Goal: Task Accomplishment & Management: Manage account settings

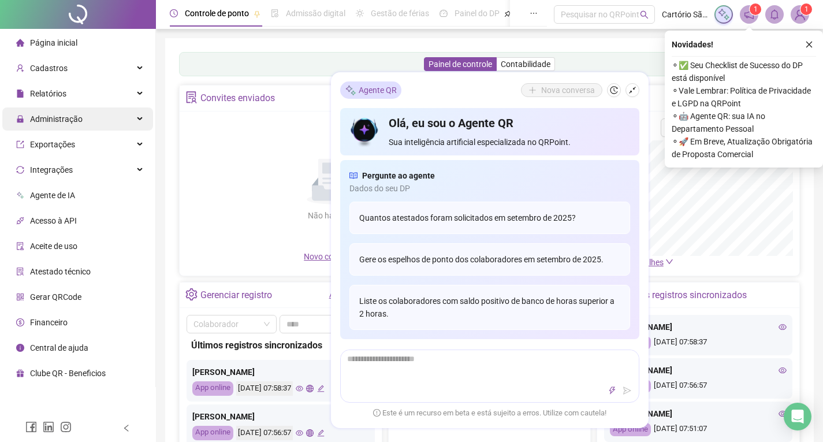
click at [69, 118] on span "Administração" at bounding box center [56, 118] width 53 height 9
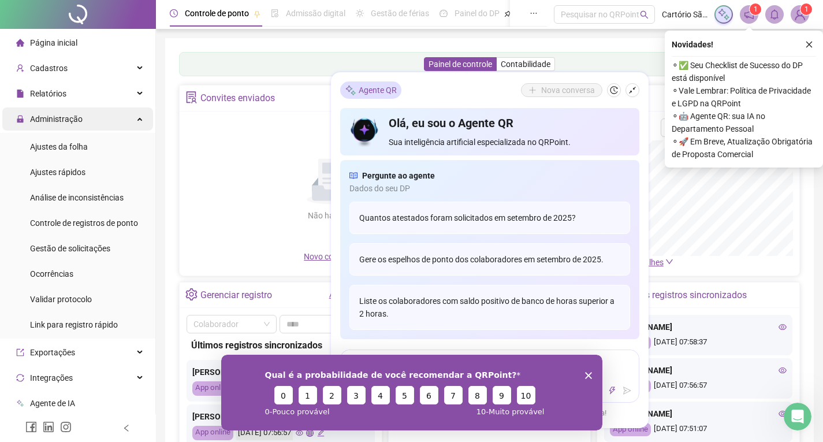
click at [130, 121] on div "Administração" at bounding box center [77, 118] width 151 height 23
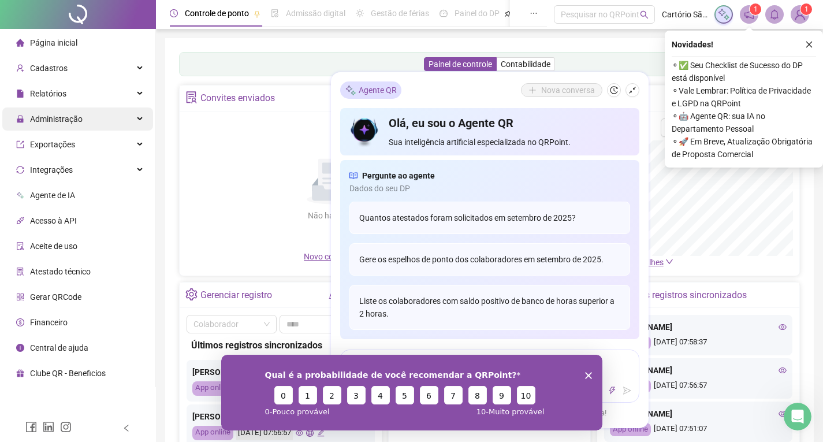
click at [130, 121] on div "Administração" at bounding box center [77, 118] width 151 height 23
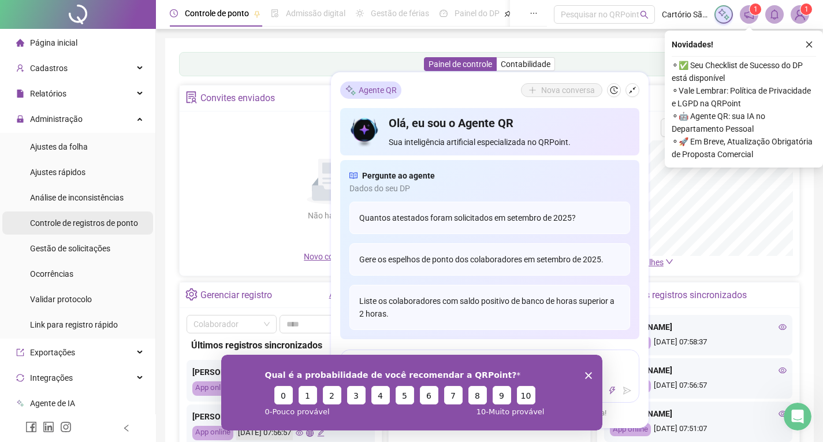
click at [90, 220] on span "Controle de registros de ponto" at bounding box center [84, 222] width 108 height 9
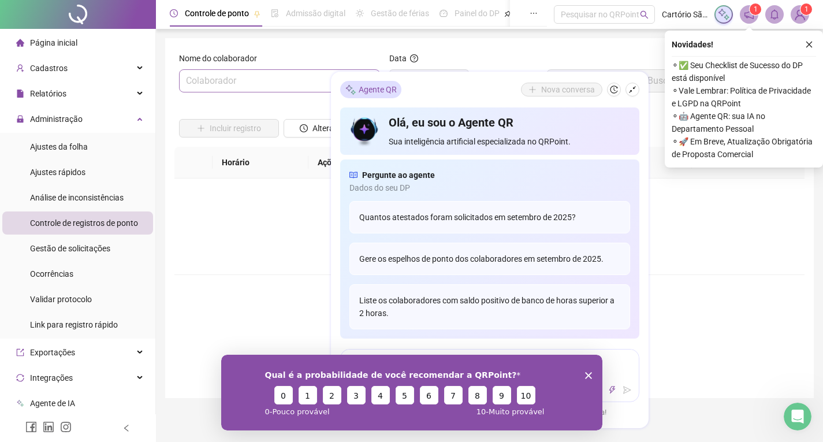
click at [282, 85] on input "search" at bounding box center [274, 81] width 177 height 22
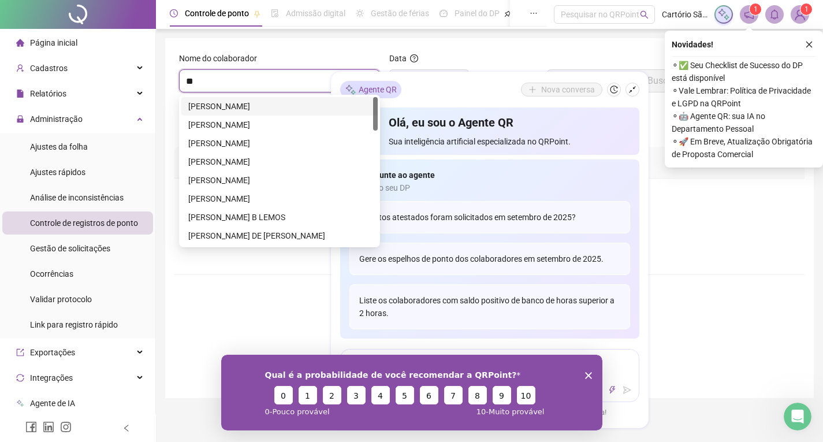
type input "***"
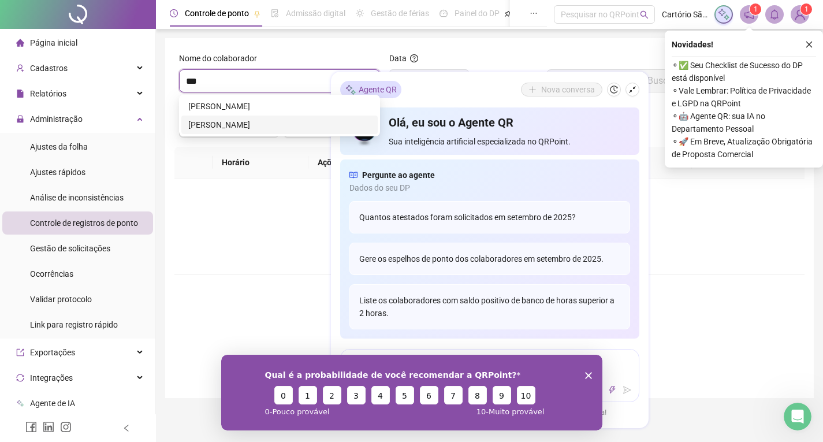
click at [285, 121] on div "[PERSON_NAME]" at bounding box center [279, 124] width 182 height 13
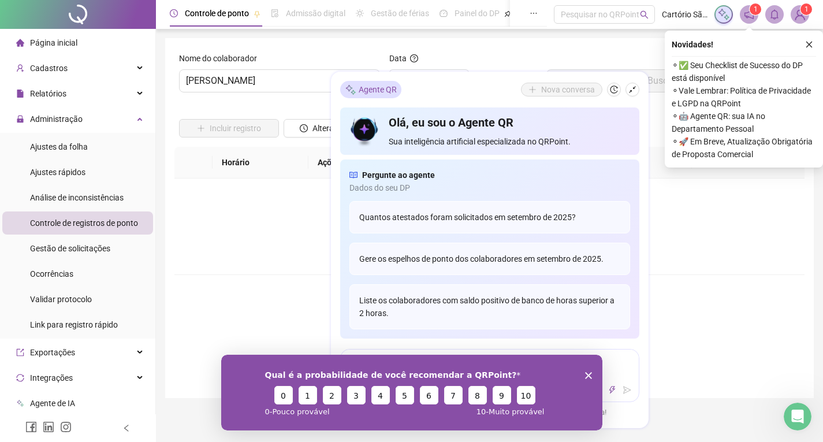
drag, startPoint x: 768, startPoint y: 233, endPoint x: 278, endPoint y: 161, distance: 495.6
click at [764, 231] on div "Não há dados Não há dados" at bounding box center [489, 226] width 602 height 40
click at [270, 160] on th "Horário" at bounding box center [260, 163] width 96 height 32
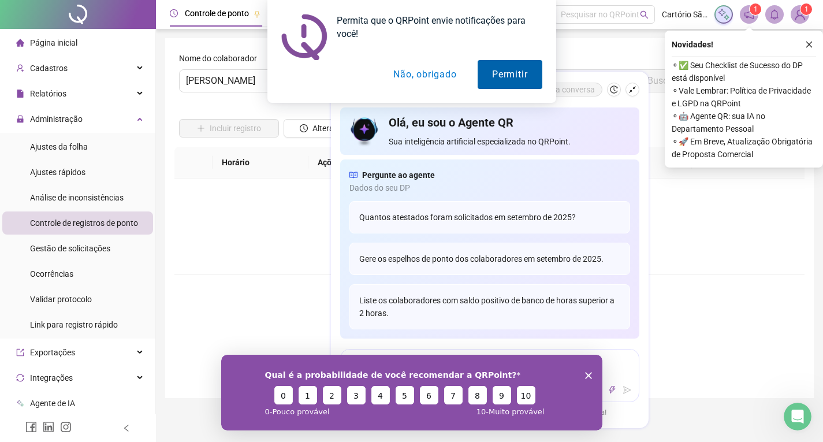
click at [479, 71] on button "Permitir" at bounding box center [509, 74] width 64 height 29
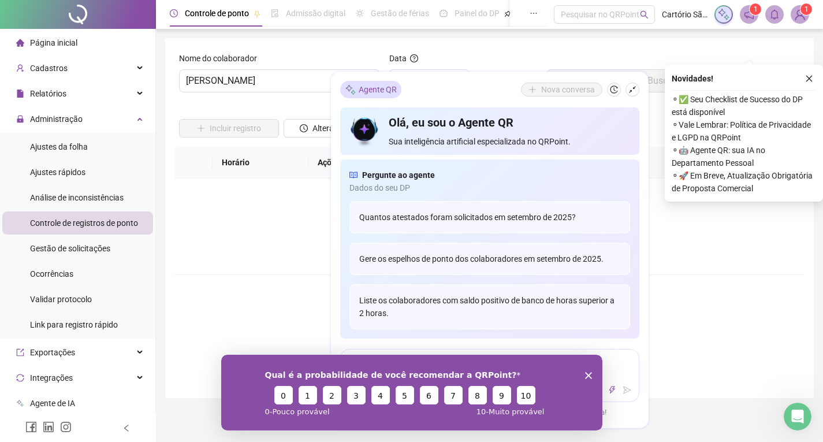
scroll to position [289, 0]
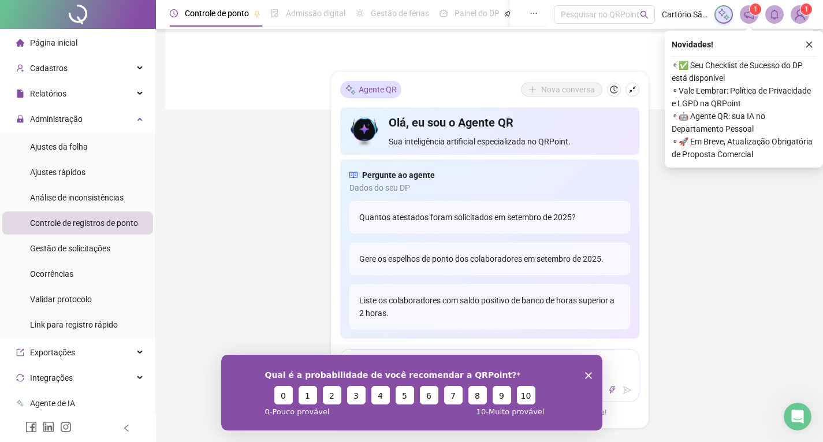
click at [584, 375] on icon "Encerrar pesquisa" at bounding box center [587, 374] width 7 height 7
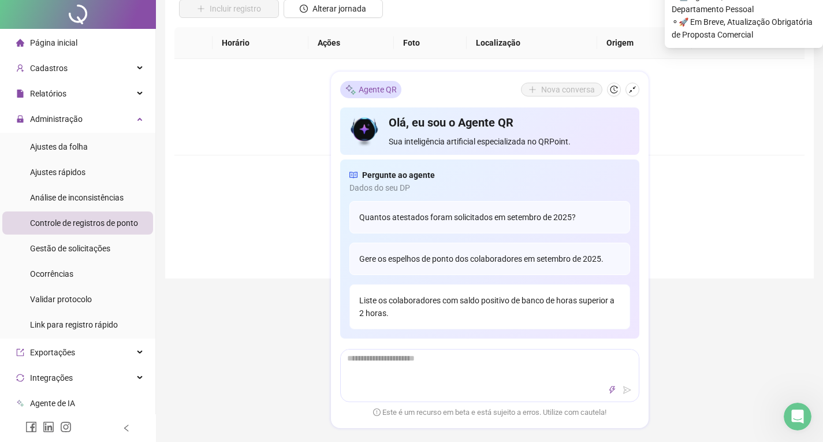
scroll to position [0, 0]
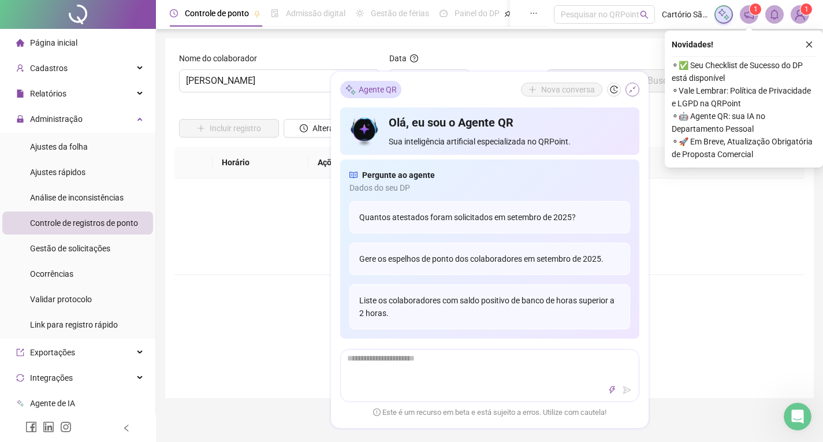
click at [633, 91] on icon "shrink" at bounding box center [632, 90] width 8 height 8
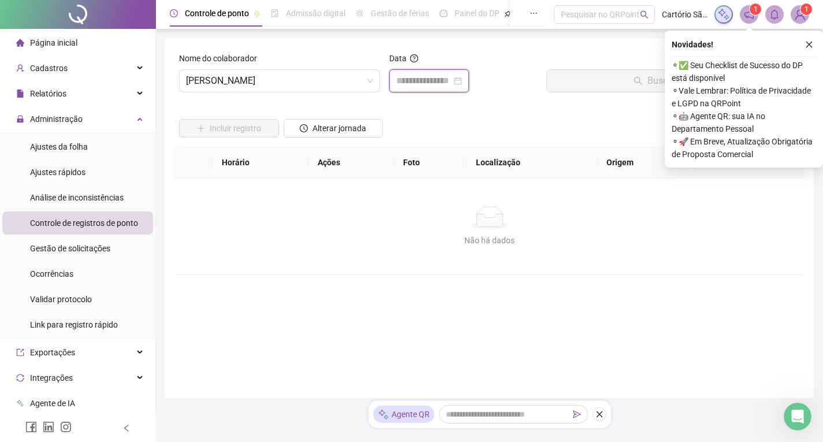
click at [432, 80] on input at bounding box center [423, 81] width 55 height 14
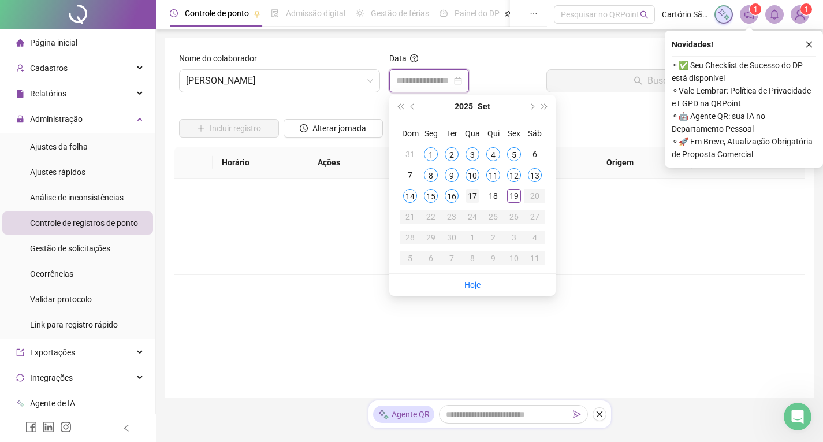
type input "**********"
click at [480, 198] on td "17" at bounding box center [472, 195] width 21 height 21
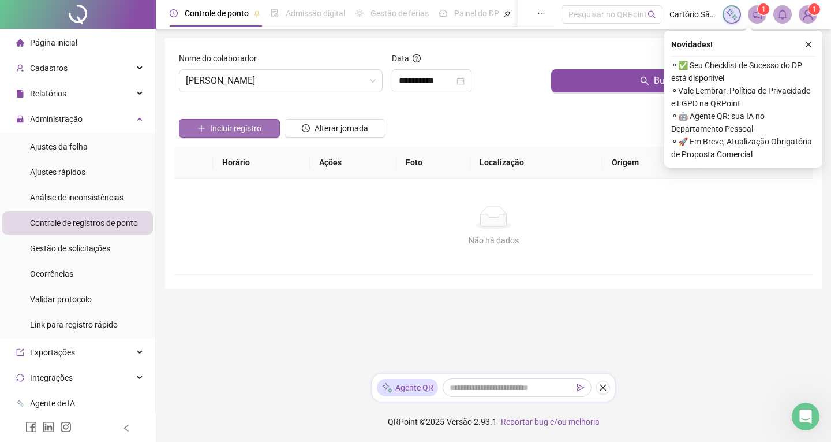
click at [262, 127] on button "Incluir registro" at bounding box center [229, 128] width 101 height 18
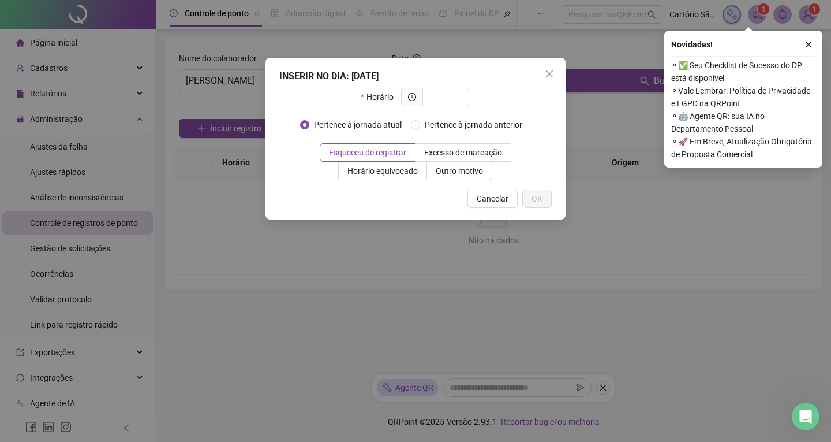
click at [555, 80] on button "Close" at bounding box center [549, 74] width 18 height 18
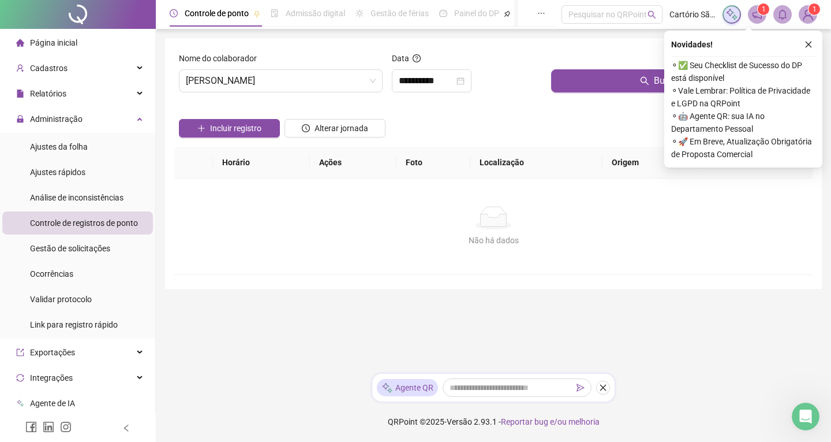
click at [590, 94] on div "Buscar registros" at bounding box center [680, 77] width 266 height 50
click at [591, 85] on button "Buscar registros" at bounding box center [679, 80] width 257 height 23
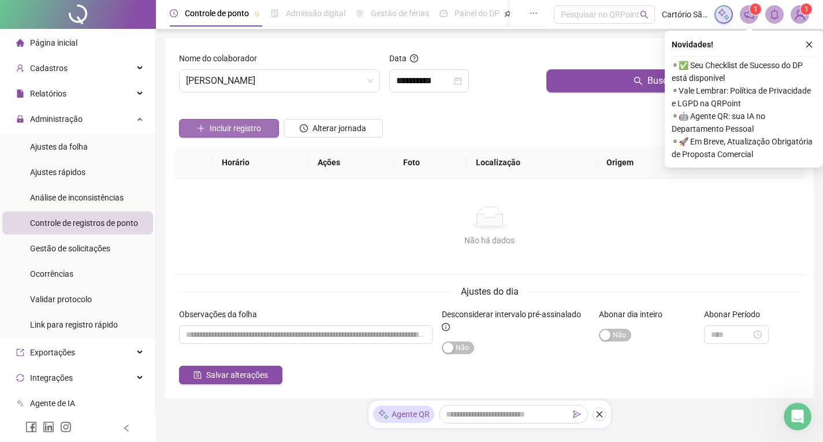
click at [260, 133] on span "Incluir registro" at bounding box center [235, 128] width 51 height 13
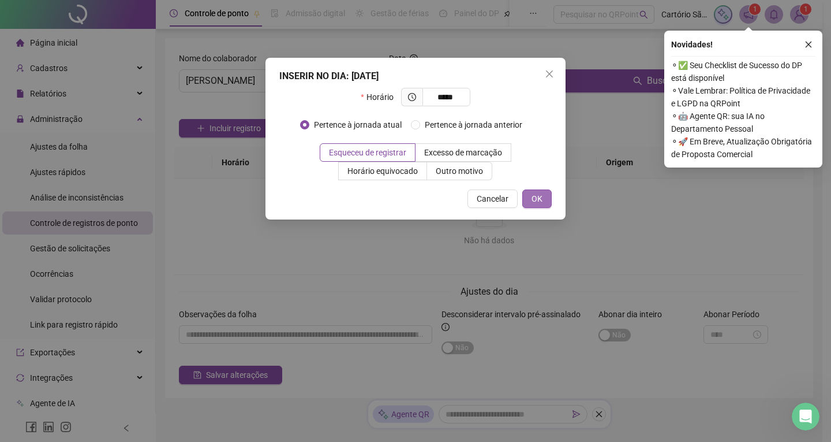
type input "*****"
click at [529, 196] on button "OK" at bounding box center [537, 198] width 29 height 18
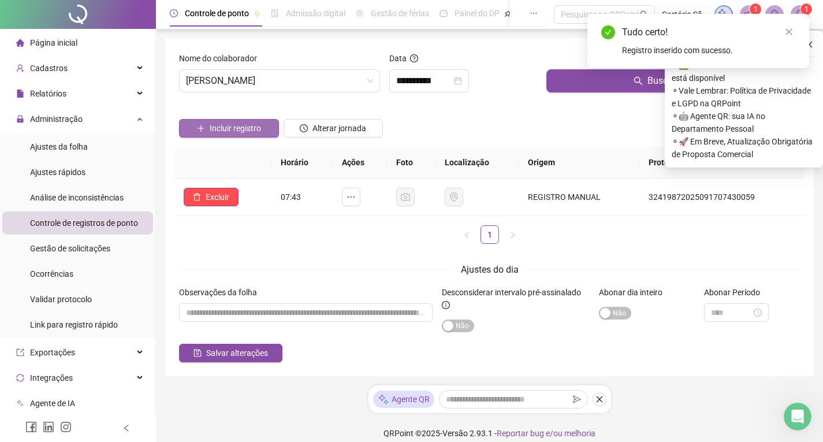
click at [239, 137] on button "Incluir registro" at bounding box center [229, 128] width 100 height 18
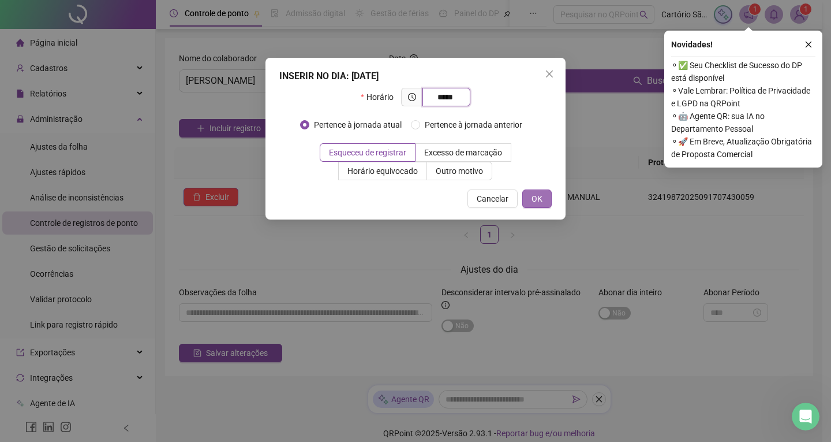
type input "*****"
click at [531, 201] on button "OK" at bounding box center [537, 198] width 29 height 18
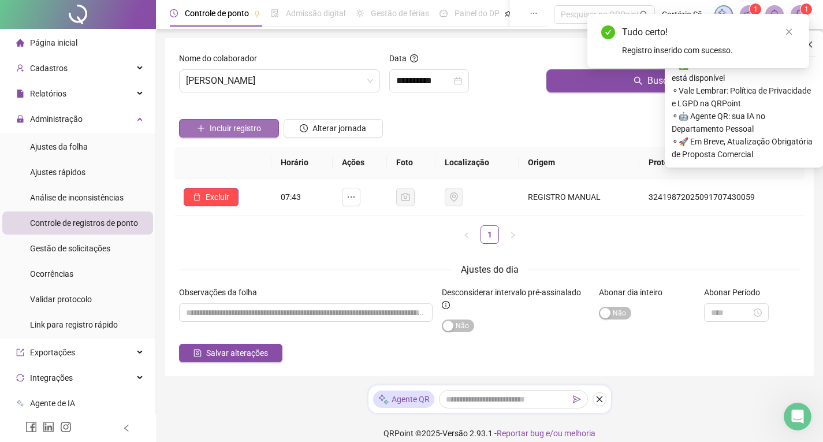
click at [251, 132] on span "Incluir registro" at bounding box center [235, 128] width 51 height 13
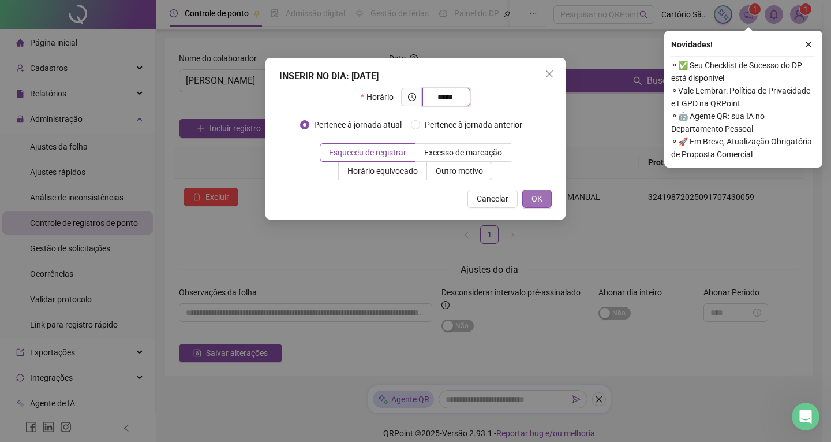
type input "*****"
click at [542, 196] on span "OK" at bounding box center [537, 198] width 11 height 13
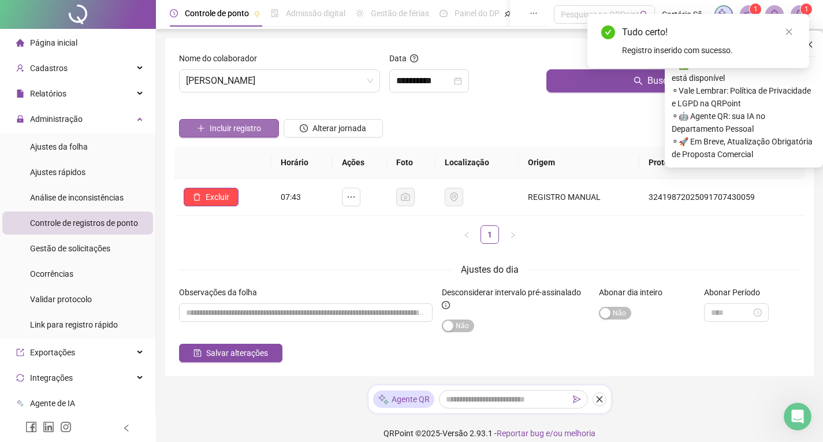
click at [247, 125] on span "Incluir registro" at bounding box center [235, 128] width 51 height 13
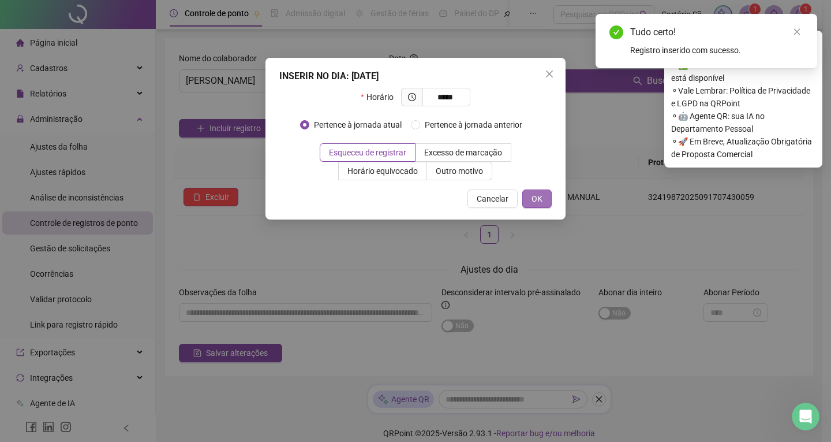
type input "*****"
click at [538, 198] on span "OK" at bounding box center [537, 198] width 11 height 13
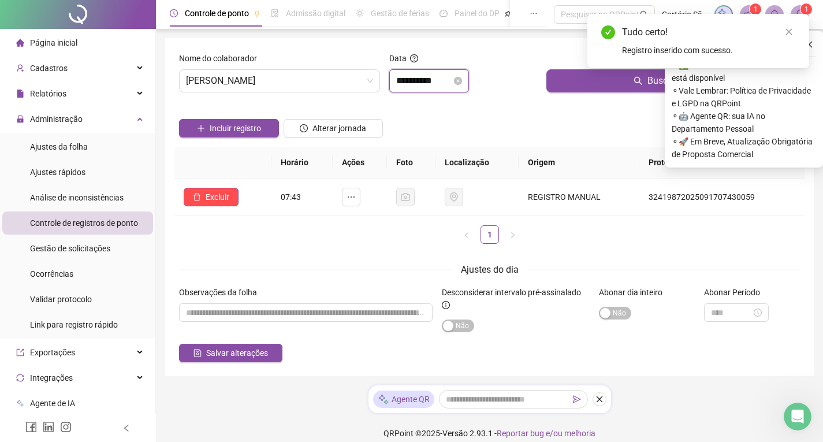
click at [436, 81] on input "**********" at bounding box center [423, 81] width 55 height 14
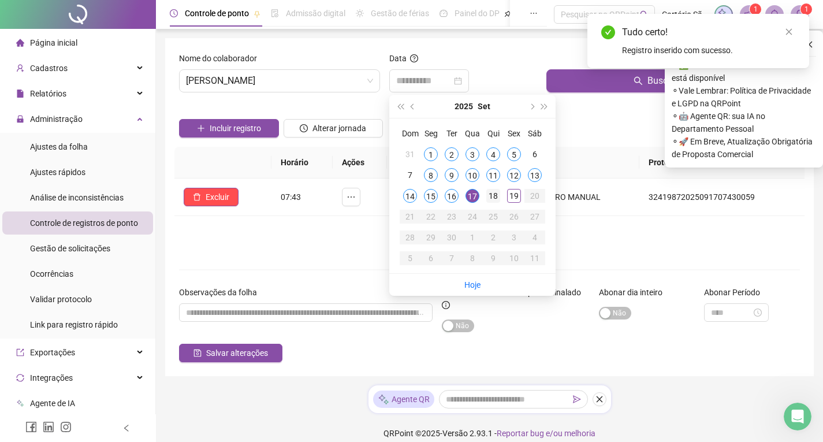
click at [491, 192] on div "18" at bounding box center [493, 196] width 14 height 14
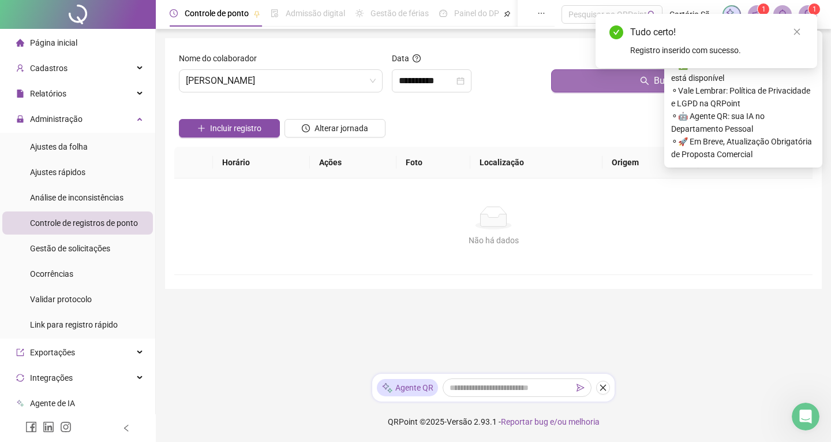
click at [577, 77] on button "Buscar registros" at bounding box center [679, 80] width 257 height 23
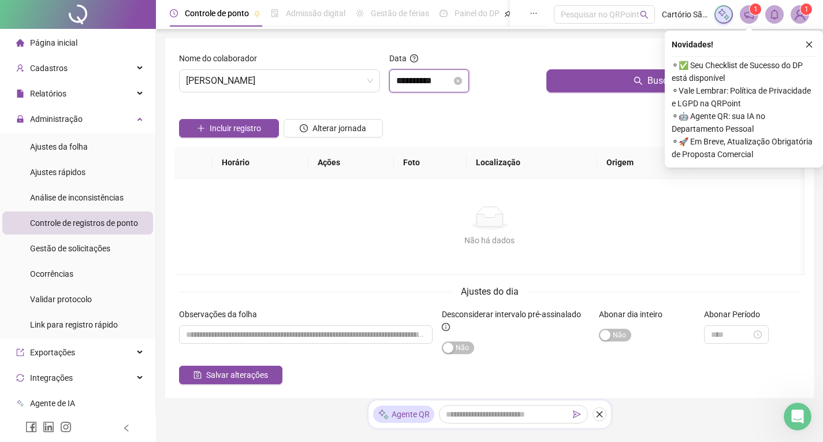
click at [452, 82] on input "**********" at bounding box center [423, 81] width 55 height 14
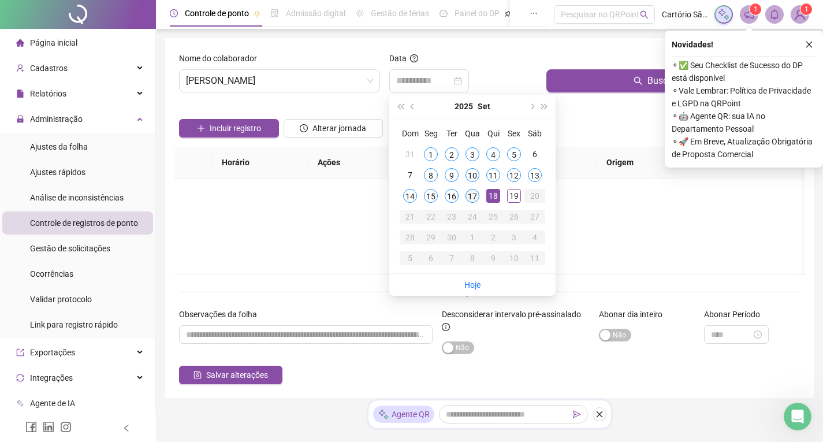
click at [472, 193] on div "17" at bounding box center [472, 196] width 14 height 14
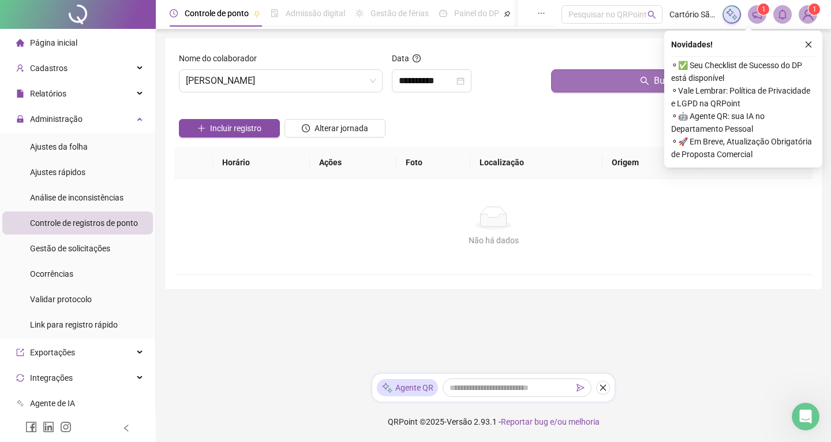
click at [589, 73] on button "Buscar registros" at bounding box center [679, 80] width 257 height 23
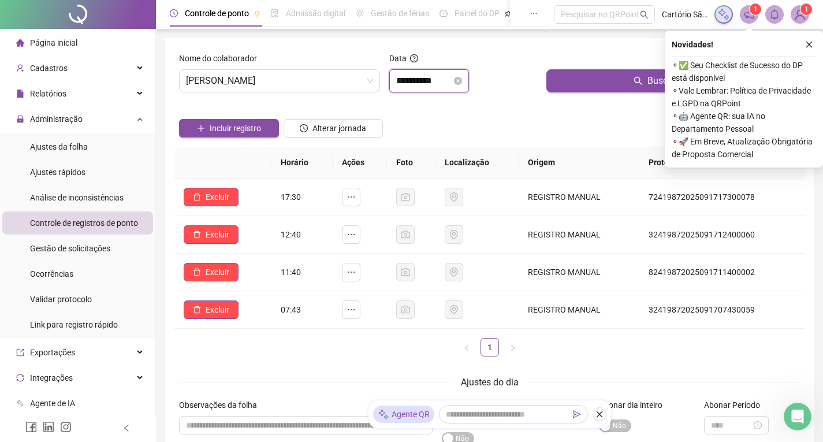
click at [452, 80] on input "**********" at bounding box center [423, 81] width 55 height 14
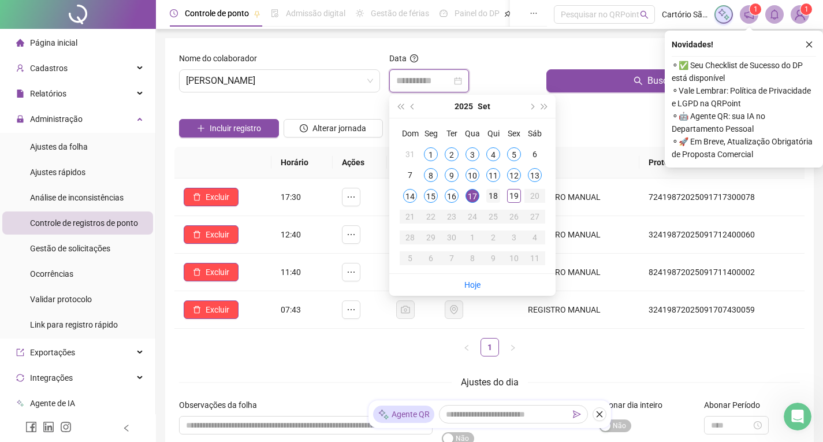
type input "**********"
click at [494, 195] on div "18" at bounding box center [493, 196] width 14 height 14
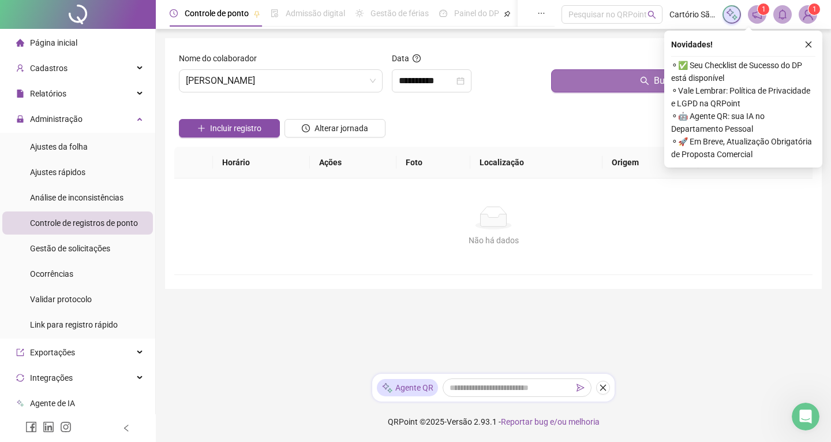
click at [556, 84] on button "Buscar registros" at bounding box center [679, 80] width 257 height 23
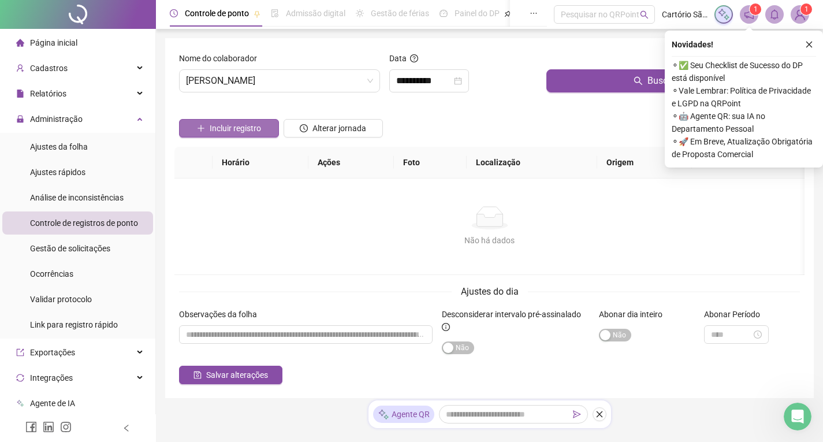
click at [262, 126] on button "Incluir registro" at bounding box center [229, 128] width 100 height 18
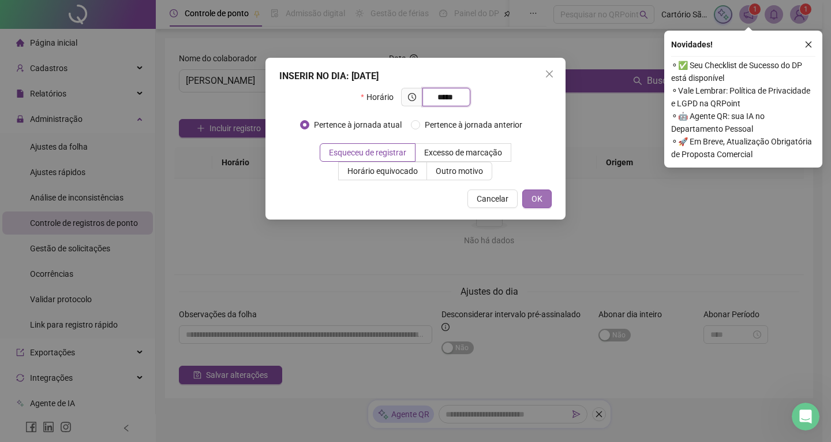
type input "*****"
click at [538, 197] on span "OK" at bounding box center [537, 198] width 11 height 13
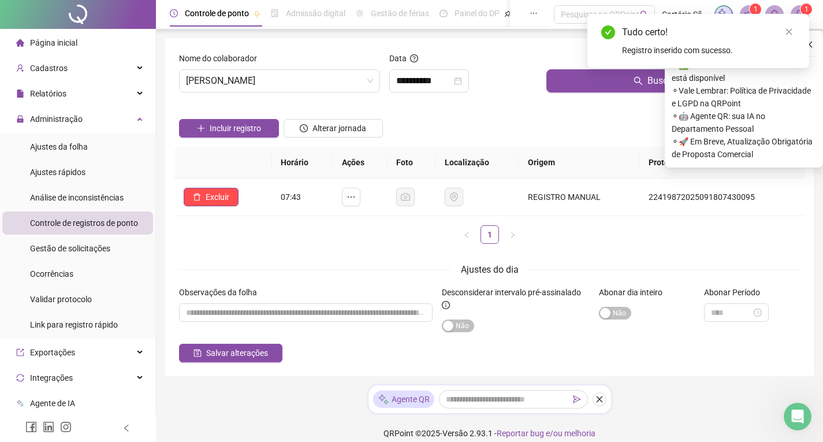
click at [263, 126] on button "Incluir registro" at bounding box center [229, 128] width 100 height 18
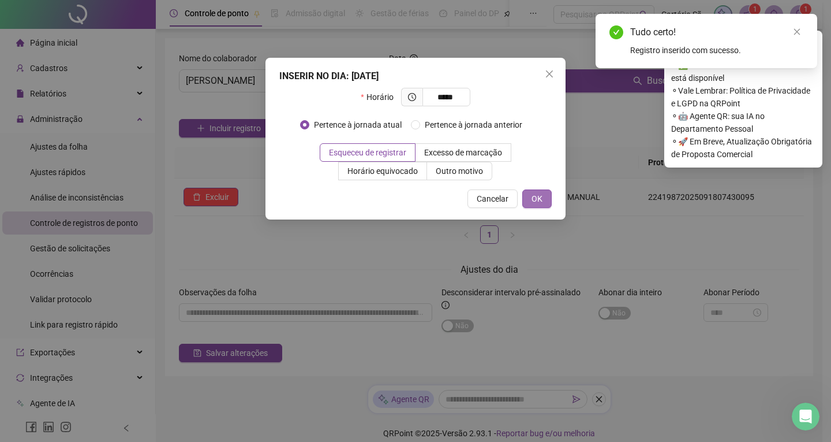
type input "*****"
drag, startPoint x: 532, startPoint y: 203, endPoint x: 525, endPoint y: 203, distance: 7.5
click at [533, 203] on span "OK" at bounding box center [537, 198] width 11 height 13
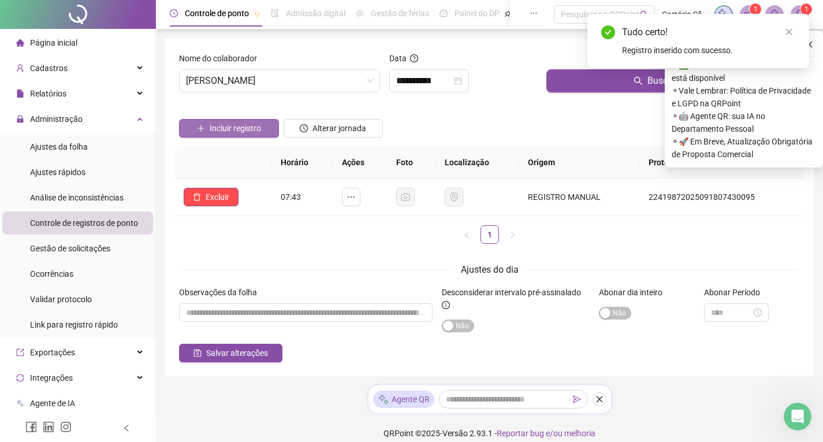
click at [260, 135] on button "Incluir registro" at bounding box center [229, 128] width 100 height 18
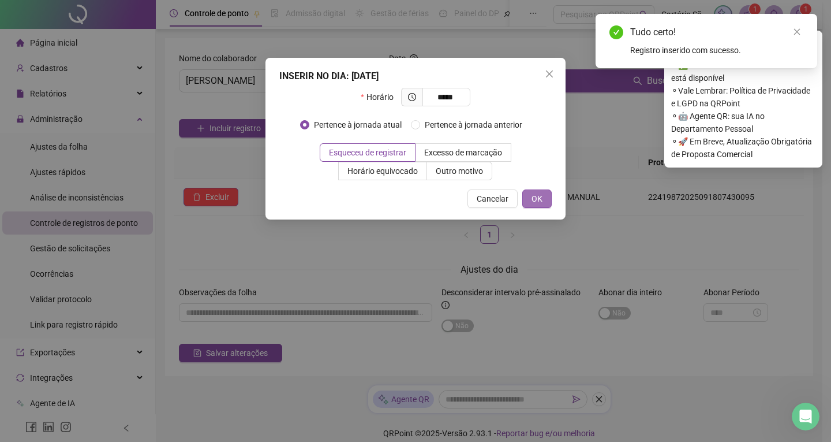
type input "*****"
click at [543, 207] on button "OK" at bounding box center [537, 198] width 29 height 18
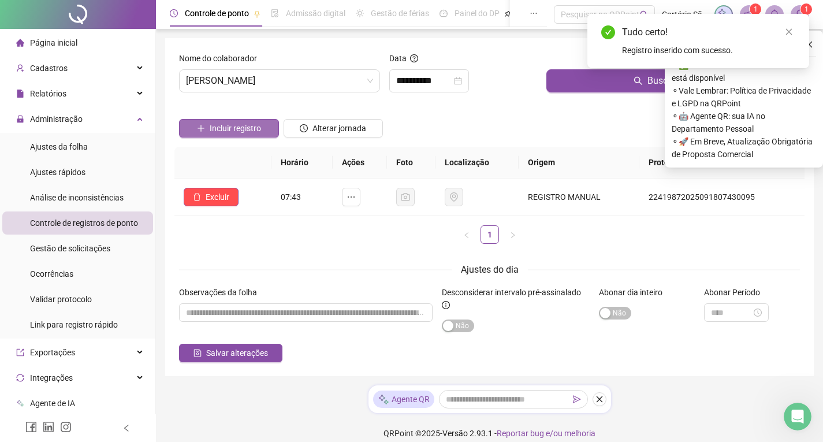
click at [240, 125] on span "Incluir registro" at bounding box center [235, 128] width 51 height 13
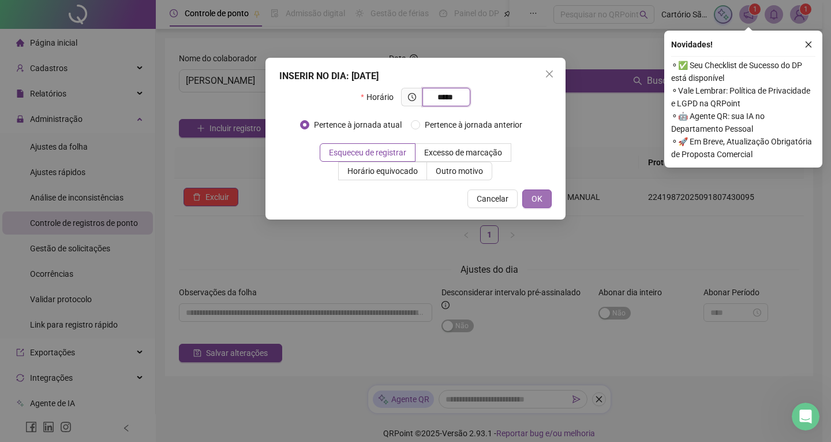
type input "*****"
click at [542, 204] on span "OK" at bounding box center [537, 198] width 11 height 13
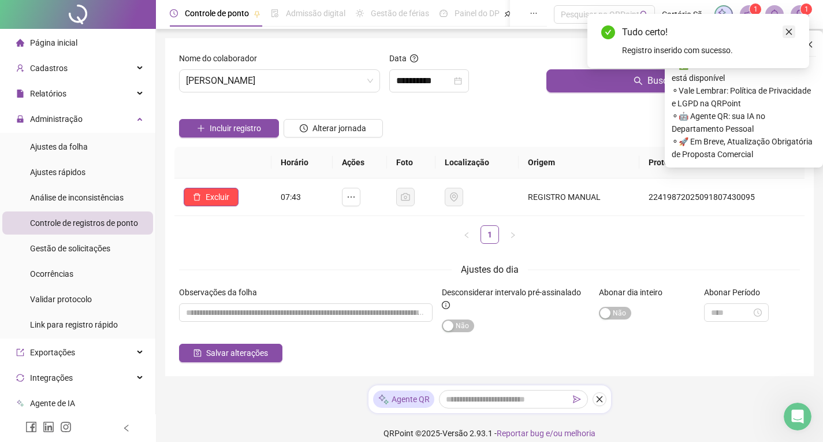
click at [793, 36] on link "Close" at bounding box center [788, 31] width 13 height 13
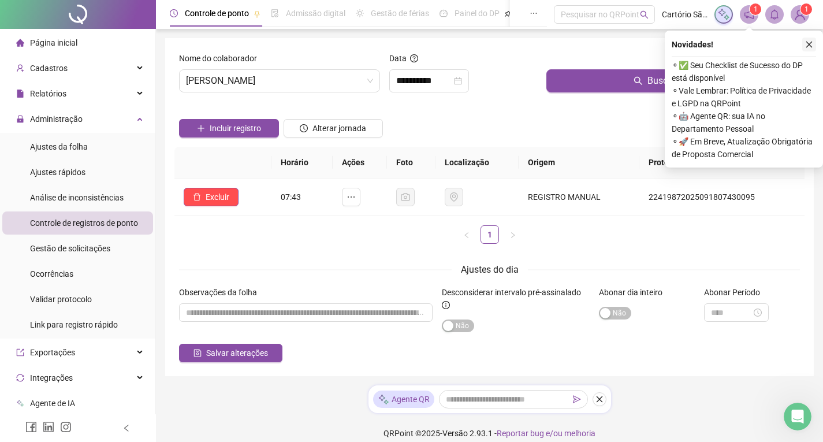
click at [812, 45] on icon "close" at bounding box center [809, 44] width 8 height 8
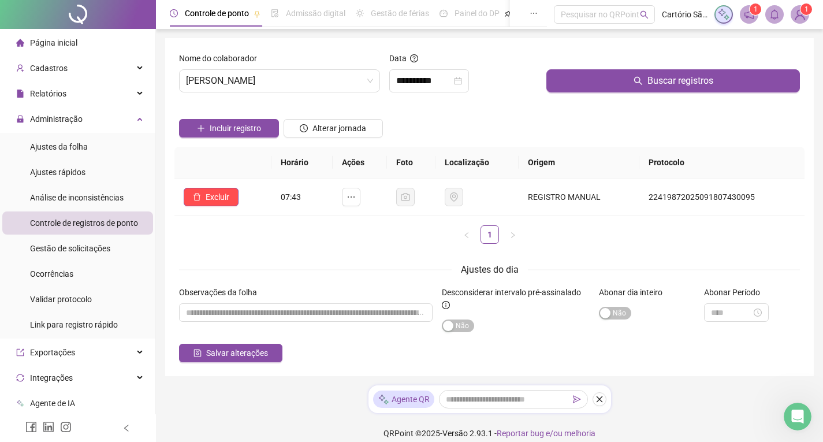
drag, startPoint x: 647, startPoint y: 68, endPoint x: 674, endPoint y: 115, distance: 54.1
click at [648, 68] on div at bounding box center [672, 60] width 253 height 17
click at [436, 79] on input "**********" at bounding box center [423, 81] width 55 height 14
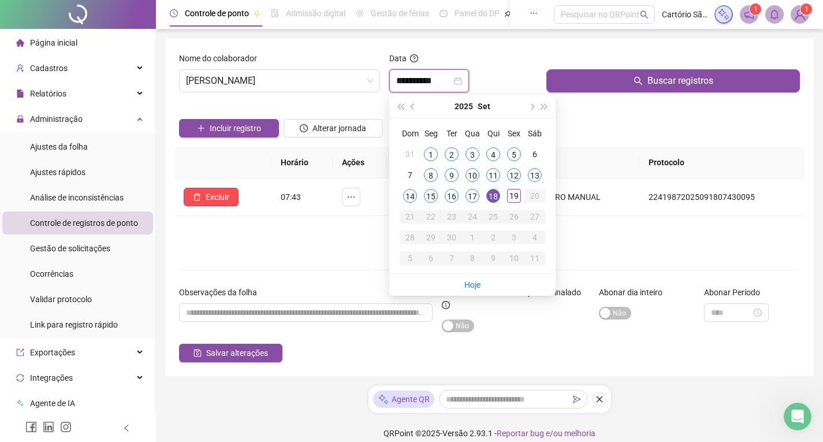
type input "**********"
click at [512, 195] on div "19" at bounding box center [514, 196] width 14 height 14
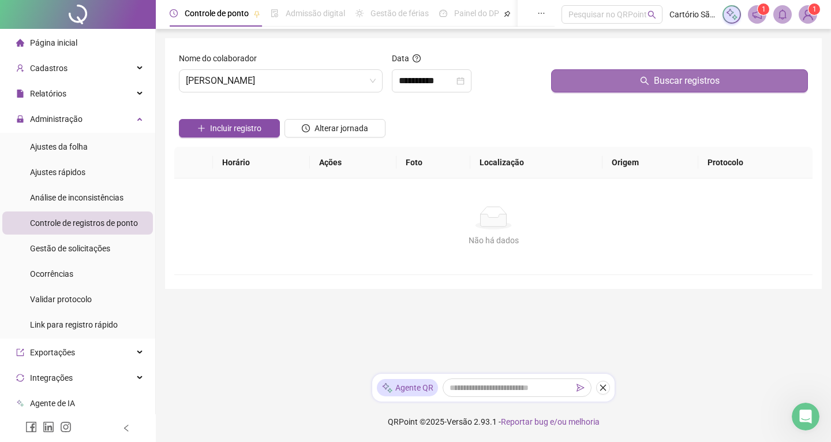
click at [576, 81] on button "Buscar registros" at bounding box center [679, 80] width 257 height 23
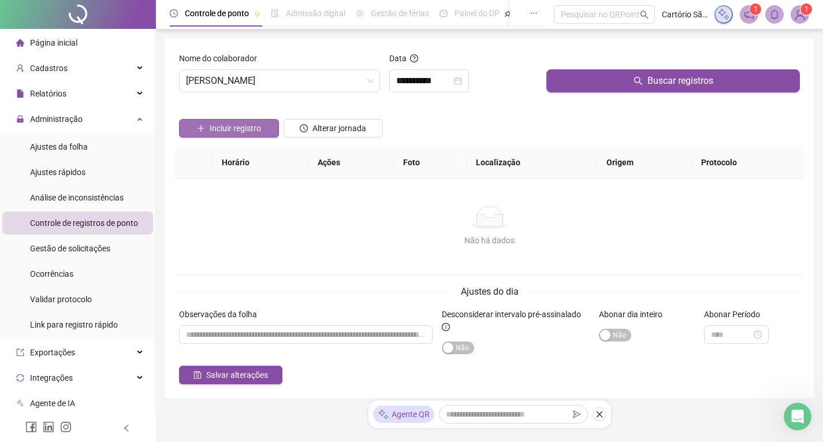
click at [249, 136] on button "Incluir registro" at bounding box center [229, 128] width 100 height 18
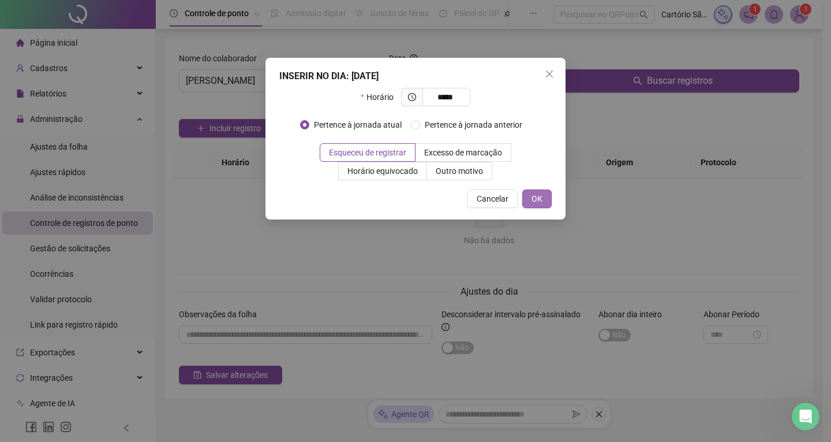
type input "*****"
click at [543, 201] on button "OK" at bounding box center [537, 198] width 29 height 18
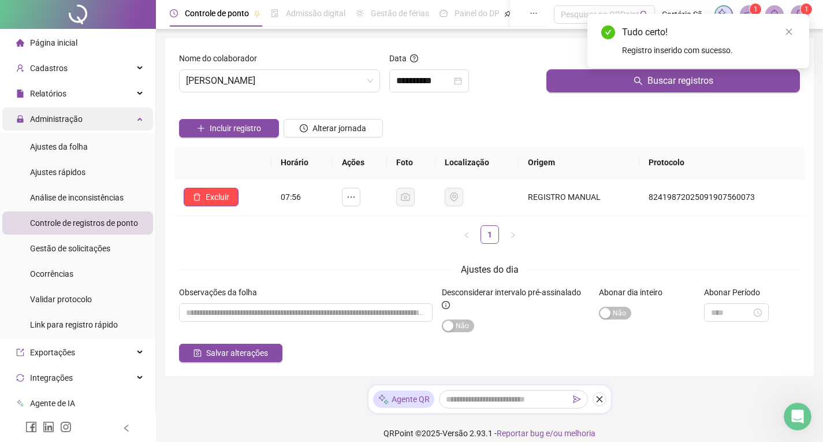
click at [81, 113] on div "Administração" at bounding box center [77, 118] width 151 height 23
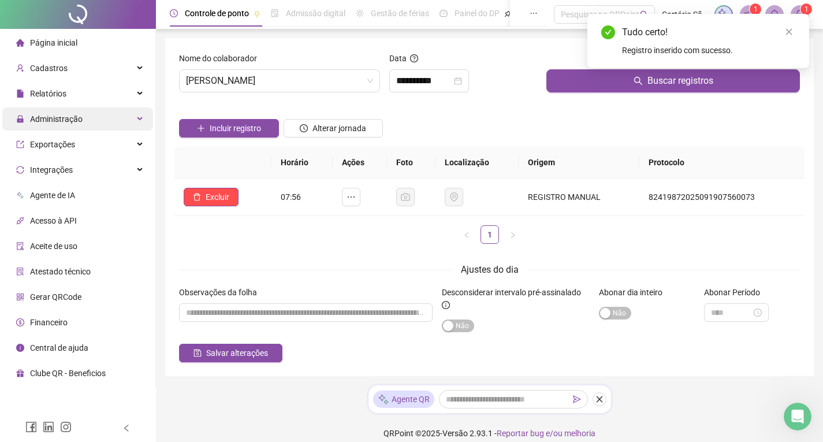
click at [81, 115] on span "Administração" at bounding box center [56, 118] width 53 height 9
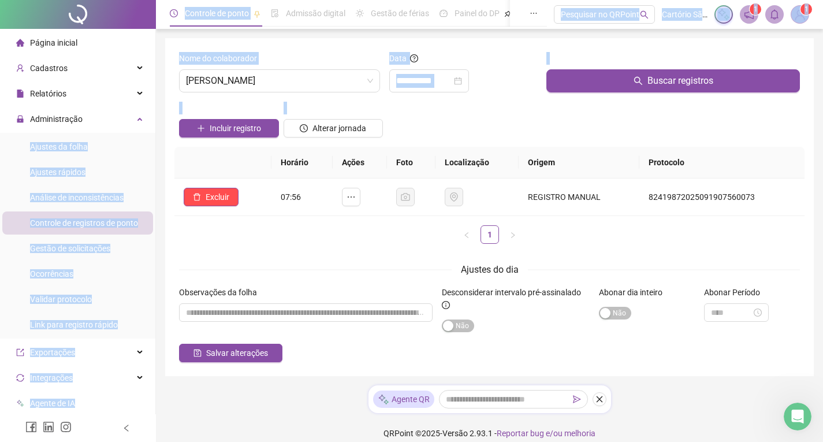
drag, startPoint x: 145, startPoint y: 106, endPoint x: 167, endPoint y: 207, distance: 103.4
click at [167, 207] on div "**********" at bounding box center [411, 226] width 823 height 453
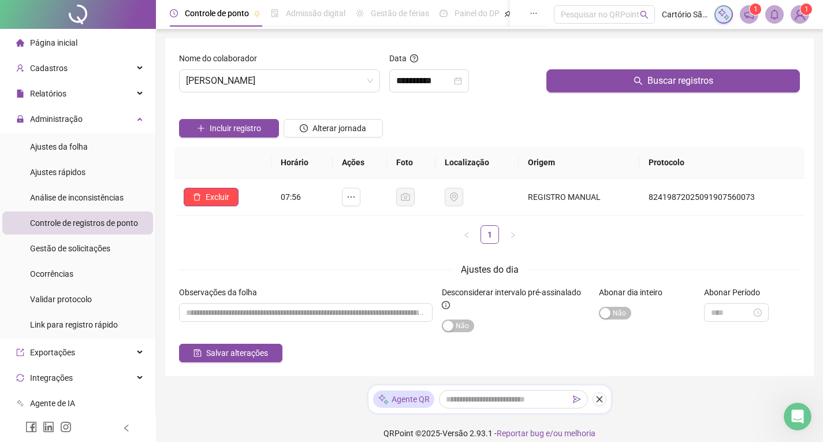
click at [189, 264] on div "Ajustes do dia" at bounding box center [489, 269] width 621 height 14
click at [91, 251] on span "Gestão de solicitações" at bounding box center [70, 248] width 80 height 9
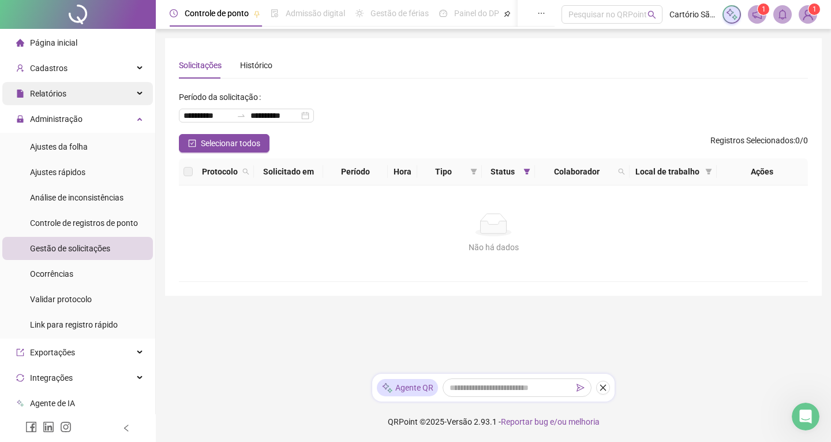
click at [59, 91] on span "Relatórios" at bounding box center [48, 93] width 36 height 9
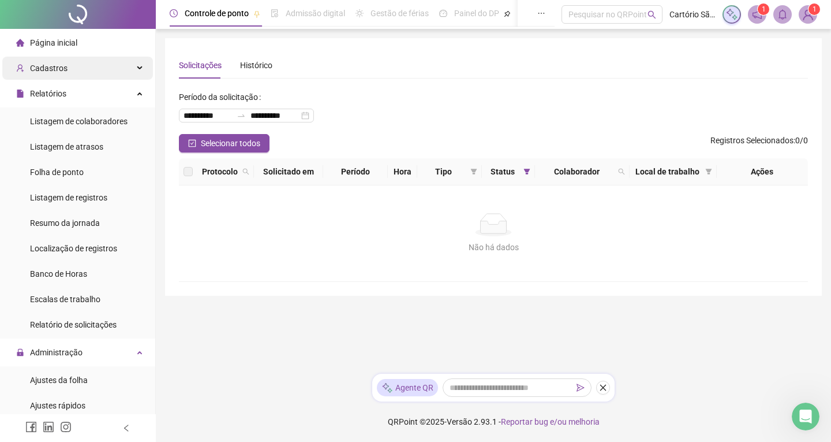
click at [58, 67] on span "Cadastros" at bounding box center [49, 68] width 38 height 9
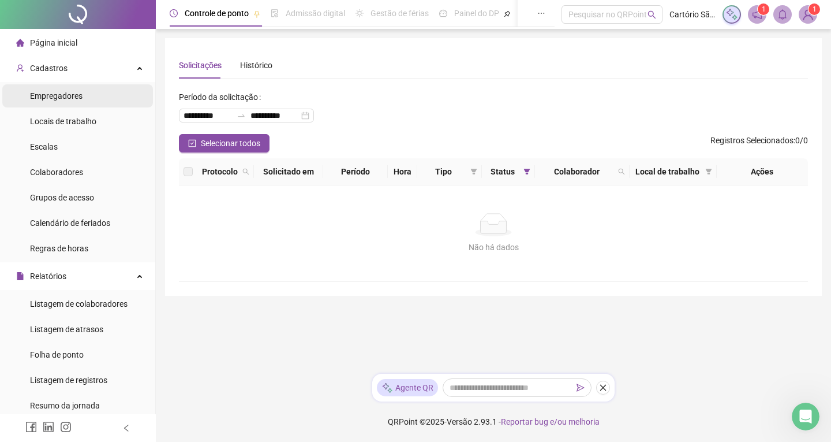
click at [76, 92] on span "Empregadores" at bounding box center [56, 95] width 53 height 9
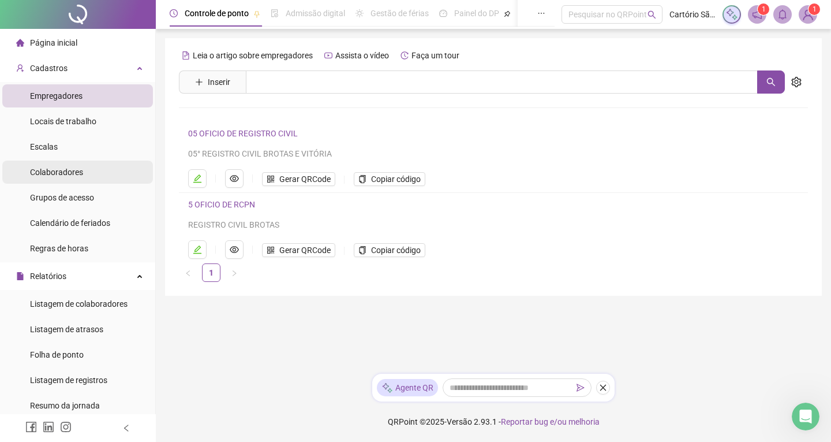
click at [85, 178] on li "Colaboradores" at bounding box center [77, 172] width 151 height 23
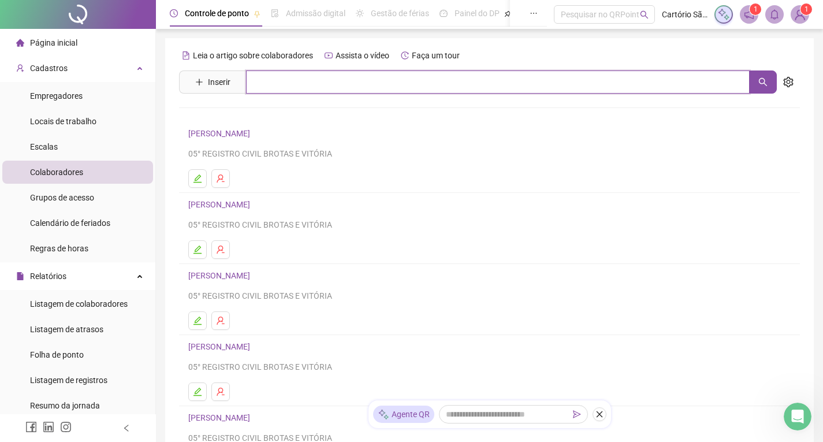
click at [300, 75] on input "text" at bounding box center [497, 81] width 503 height 23
type input "*****"
drag, startPoint x: 244, startPoint y: 80, endPoint x: 218, endPoint y: 79, distance: 26.0
click at [218, 79] on span "Inserir *****" at bounding box center [478, 81] width 598 height 23
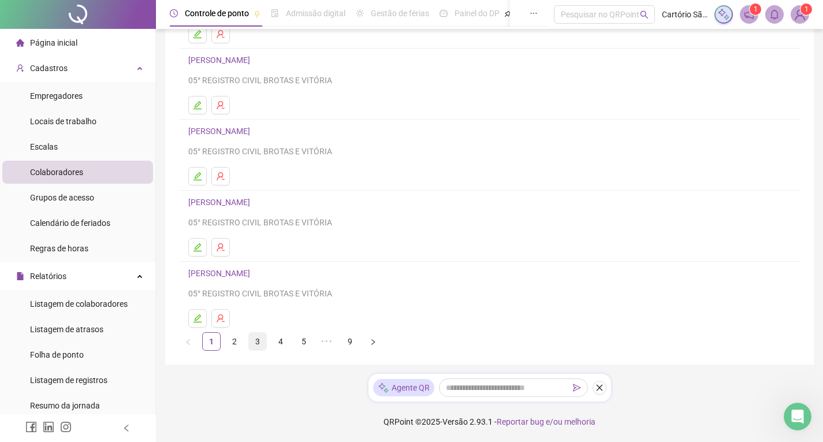
click at [255, 342] on link "3" at bounding box center [257, 341] width 17 height 17
click at [283, 339] on link "4" at bounding box center [280, 341] width 17 height 17
click at [253, 342] on link "3" at bounding box center [257, 341] width 17 height 17
click at [238, 341] on link "2" at bounding box center [234, 341] width 17 height 17
click at [206, 317] on button "button" at bounding box center [197, 318] width 18 height 18
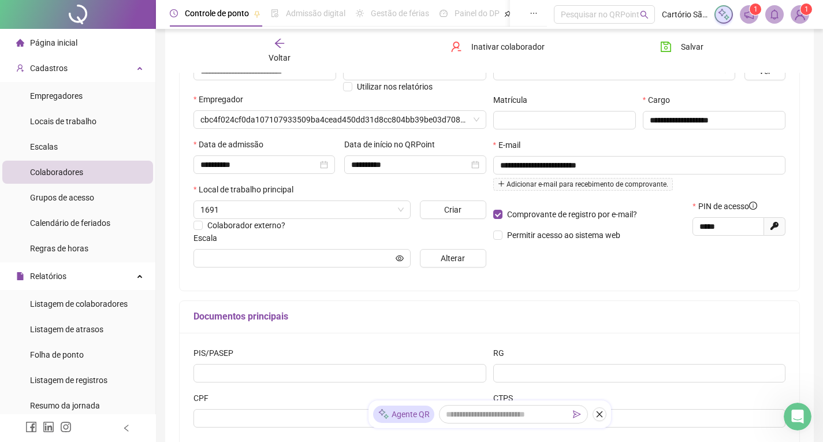
scroll to position [150, 0]
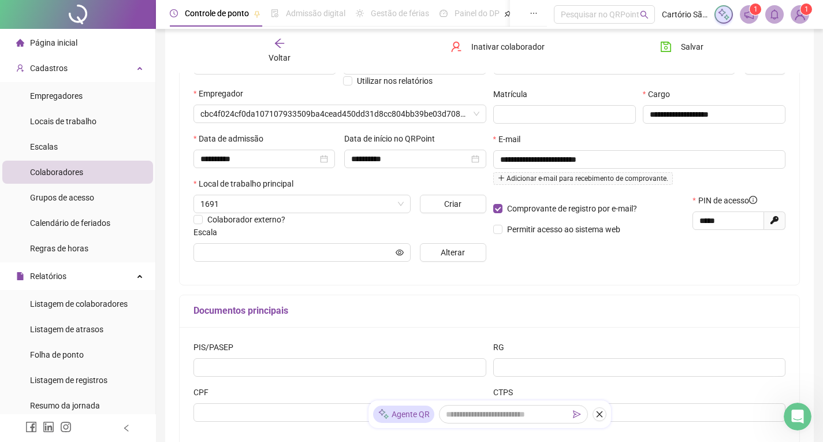
type input "****"
drag, startPoint x: 742, startPoint y: 215, endPoint x: 620, endPoint y: 195, distance: 124.6
click at [620, 195] on div "Comprovante de registro por e-mail? Permitir acesso ao sistema web PIN de acess…" at bounding box center [640, 219] width 300 height 50
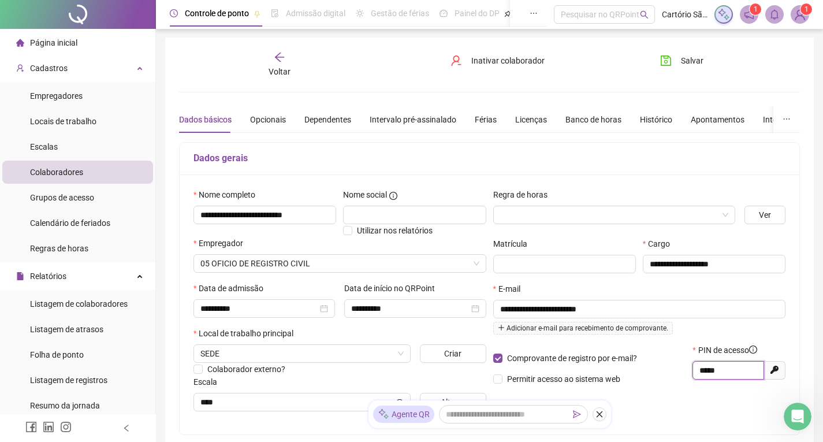
scroll to position [0, 0]
click at [487, 113] on div "Férias" at bounding box center [486, 120] width 22 height 27
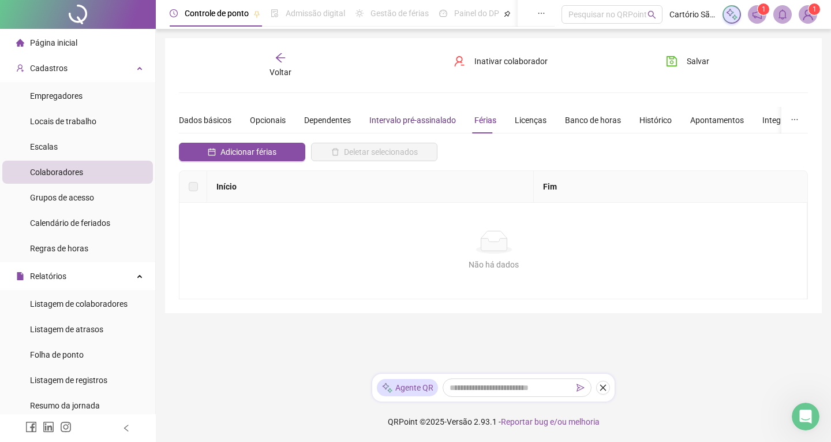
click at [438, 121] on div "Intervalo pré-assinalado" at bounding box center [413, 120] width 87 height 13
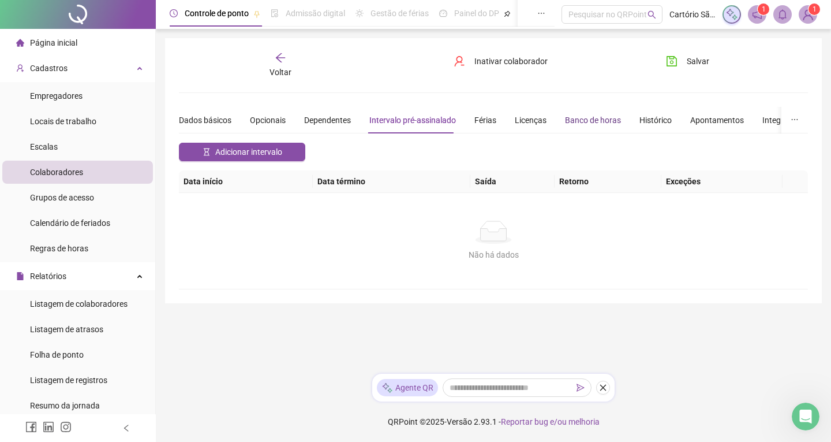
click at [589, 114] on div "Banco de horas" at bounding box center [593, 120] width 56 height 13
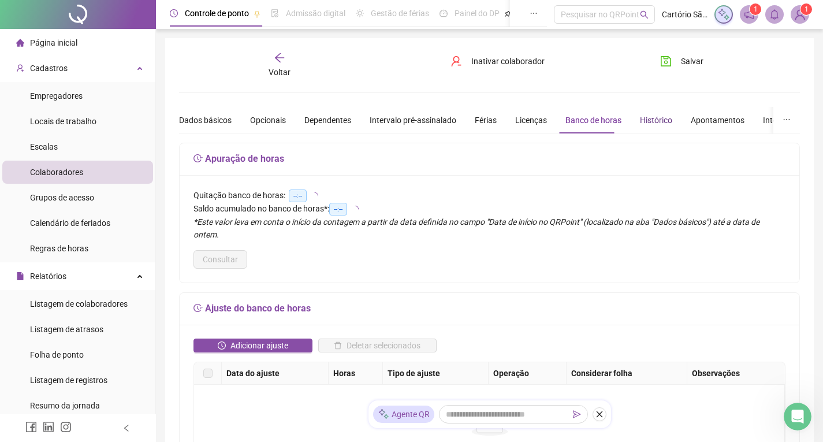
click at [659, 123] on div "Histórico" at bounding box center [656, 120] width 32 height 13
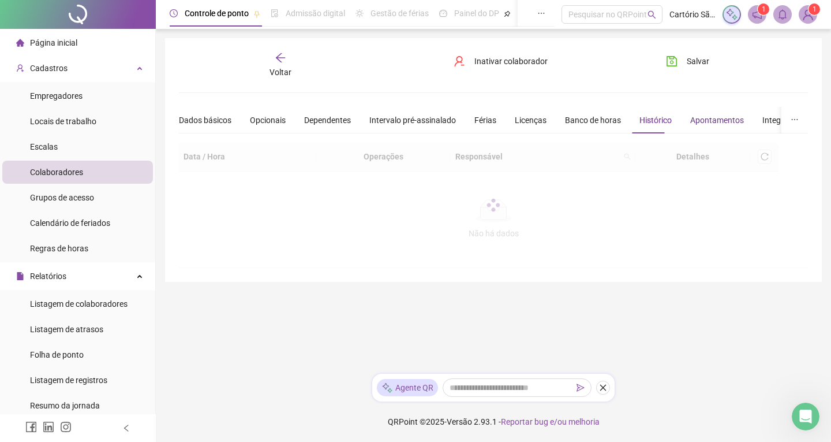
click at [719, 123] on div "Apontamentos" at bounding box center [718, 120] width 54 height 13
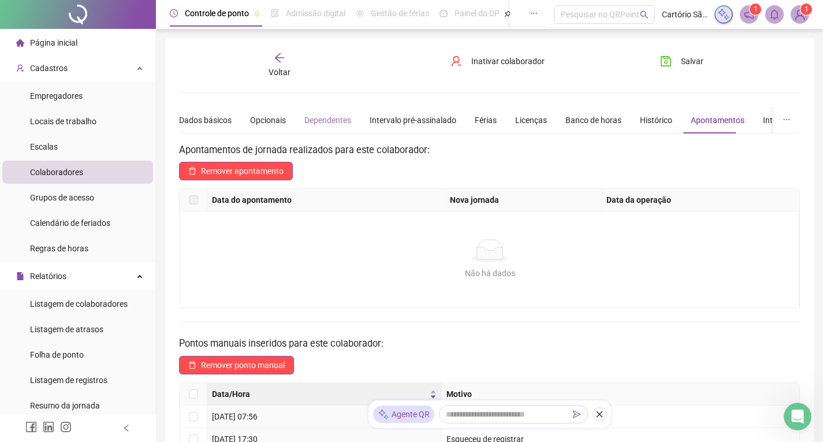
click at [334, 113] on div "Dependentes" at bounding box center [327, 120] width 47 height 27
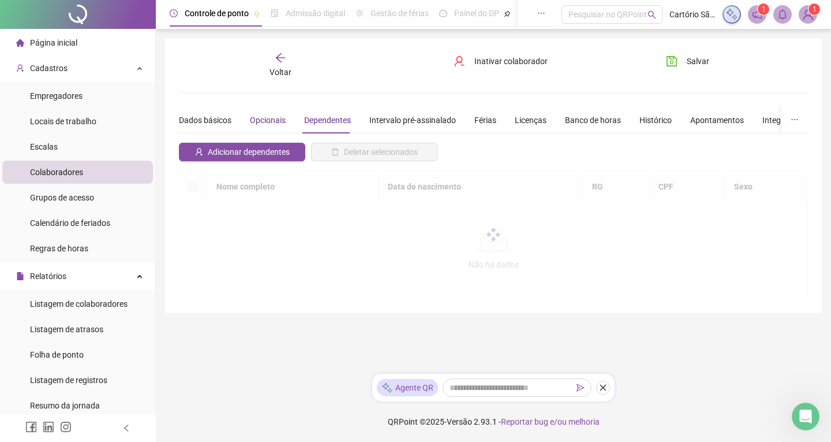
click at [263, 116] on div "Opcionais" at bounding box center [268, 120] width 36 height 13
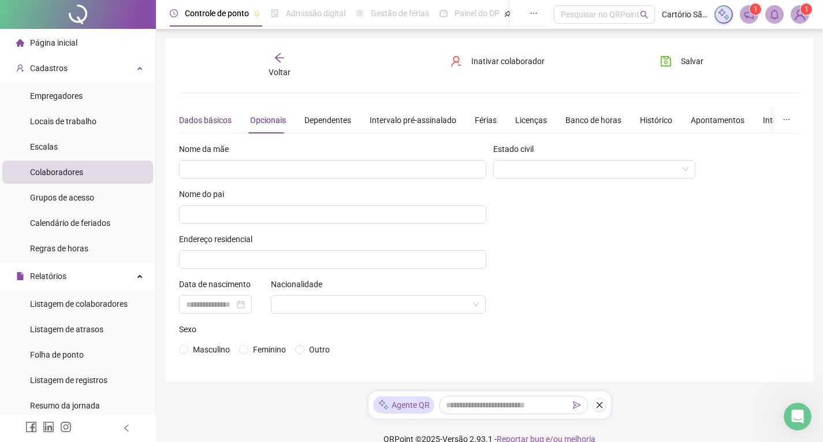
click at [202, 120] on div "Dados básicos" at bounding box center [205, 120] width 53 height 13
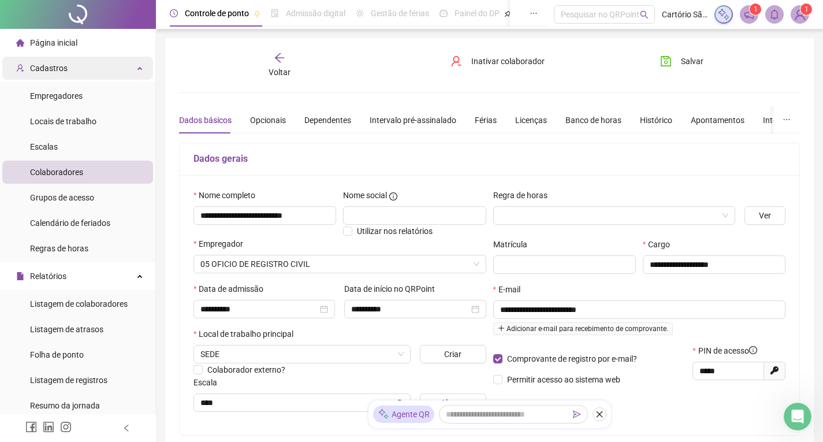
click at [77, 66] on div "Cadastros" at bounding box center [77, 68] width 151 height 23
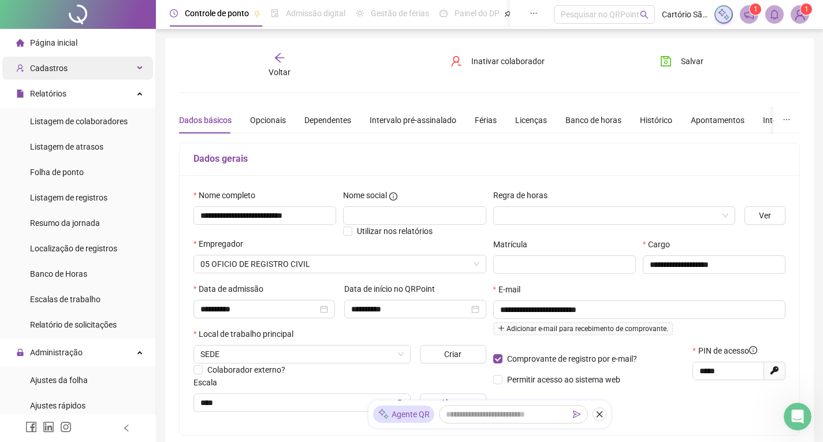
click at [76, 68] on div "Cadastros" at bounding box center [77, 68] width 151 height 23
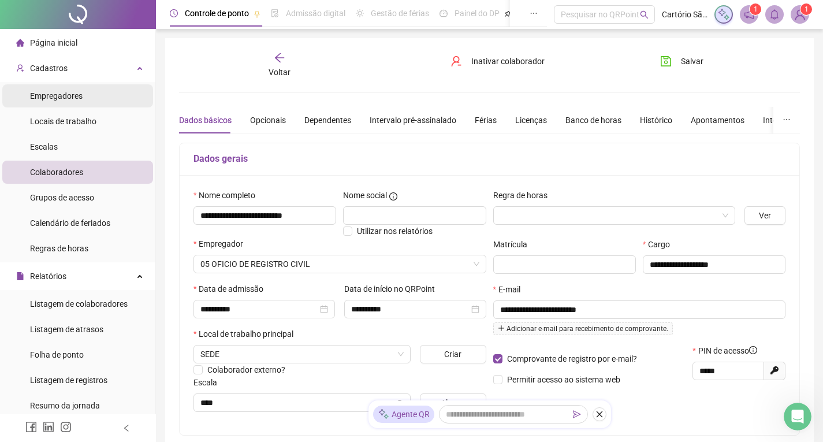
click at [77, 99] on span "Empregadores" at bounding box center [56, 95] width 53 height 9
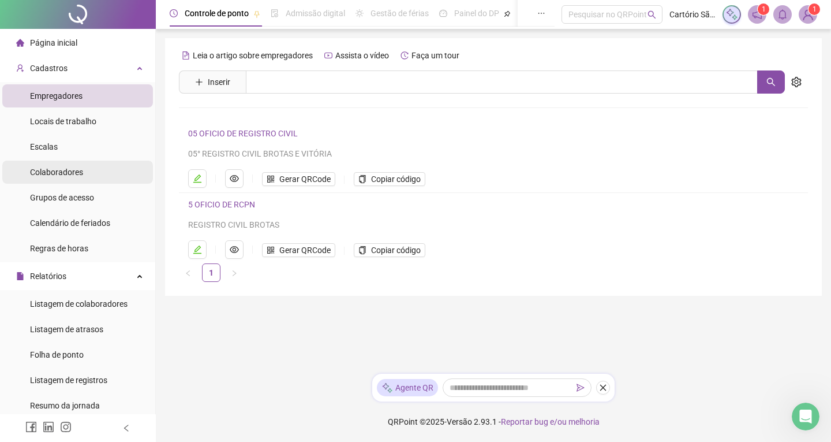
click at [87, 171] on li "Colaboradores" at bounding box center [77, 172] width 151 height 23
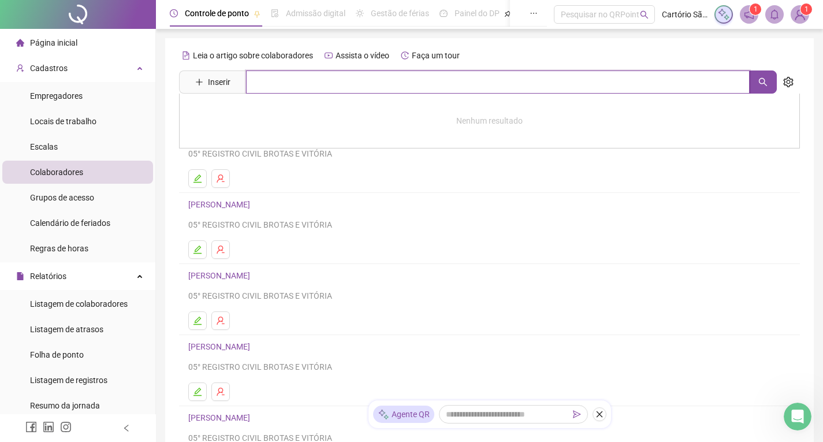
click at [301, 84] on input "text" at bounding box center [497, 81] width 503 height 23
click at [752, 85] on button "button" at bounding box center [763, 81] width 28 height 23
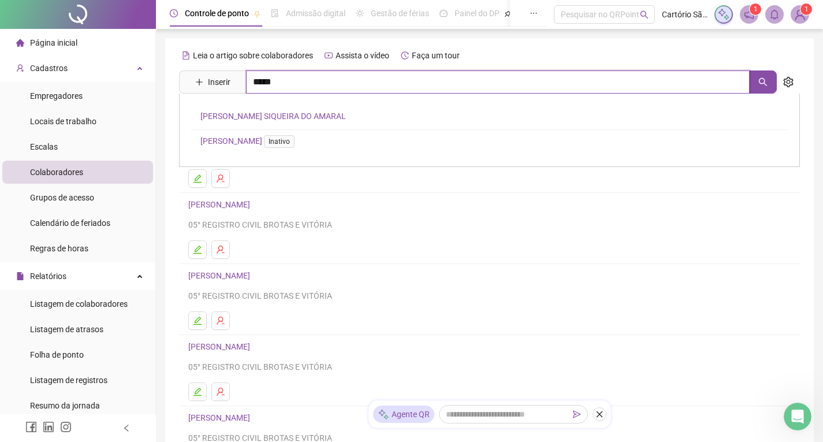
type input "*****"
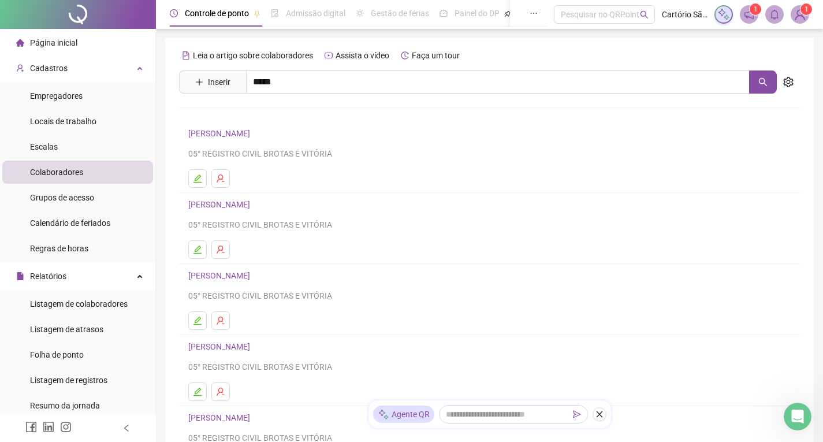
click at [279, 122] on div "[PERSON_NAME] DO AMARAL [PERSON_NAME]" at bounding box center [489, 130] width 621 height 73
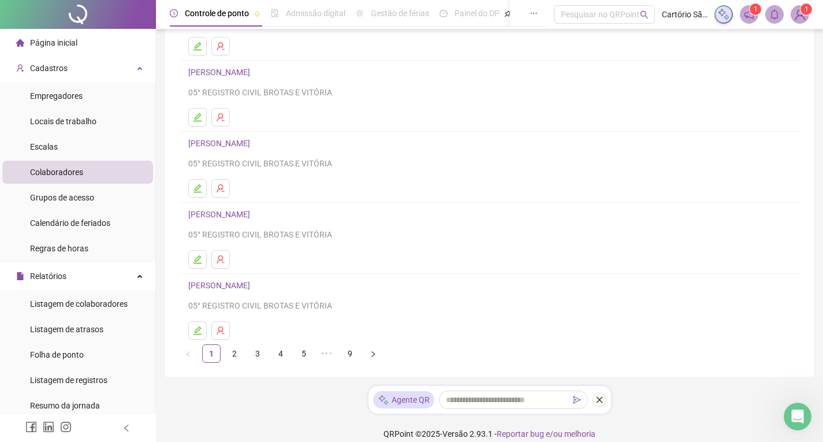
scroll to position [144, 0]
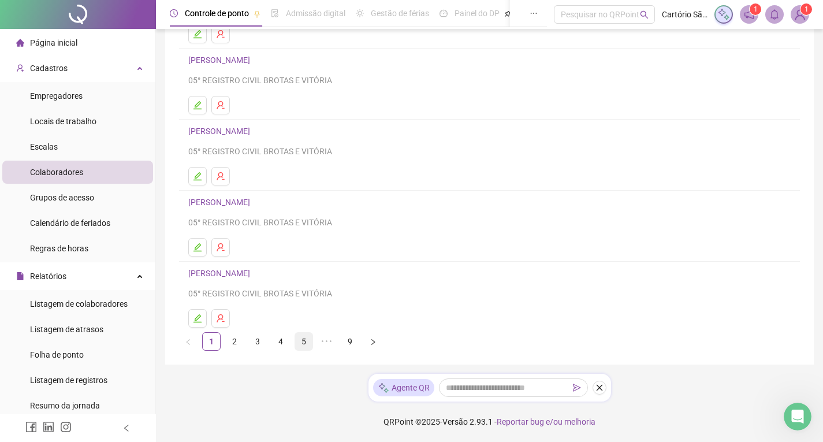
click at [300, 346] on link "5" at bounding box center [303, 341] width 17 height 17
click at [330, 344] on link "6" at bounding box center [326, 341] width 17 height 17
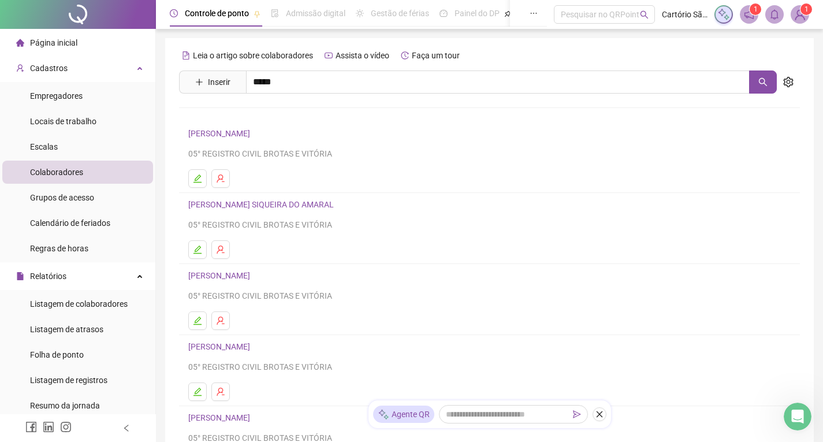
scroll to position [58, 0]
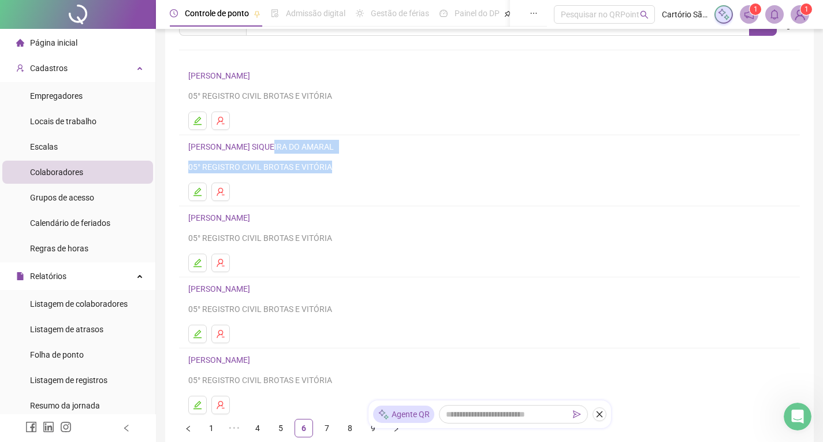
drag, startPoint x: 270, startPoint y: 150, endPoint x: 409, endPoint y: 189, distance: 144.0
click at [409, 189] on li "[PERSON_NAME] SIQUEIRA DO AMARAL 05° REGISTRO CIVIL BROTAS E [GEOGRAPHIC_DATA]" at bounding box center [489, 170] width 621 height 71
click at [195, 192] on icon "edit" at bounding box center [197, 192] width 8 height 8
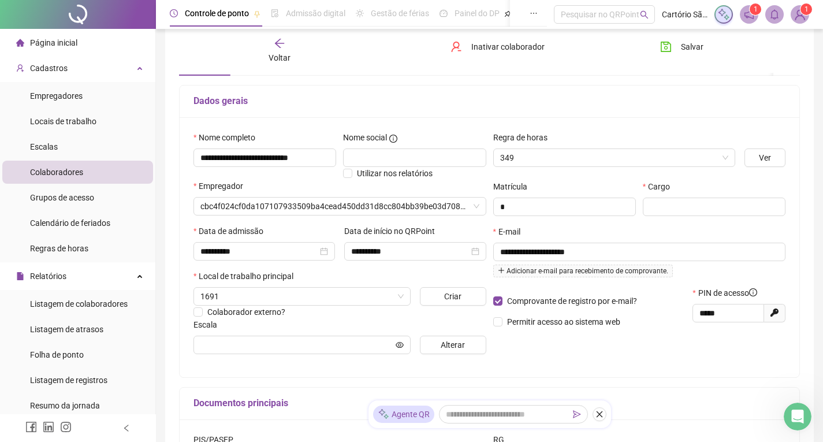
scroll to position [64, 0]
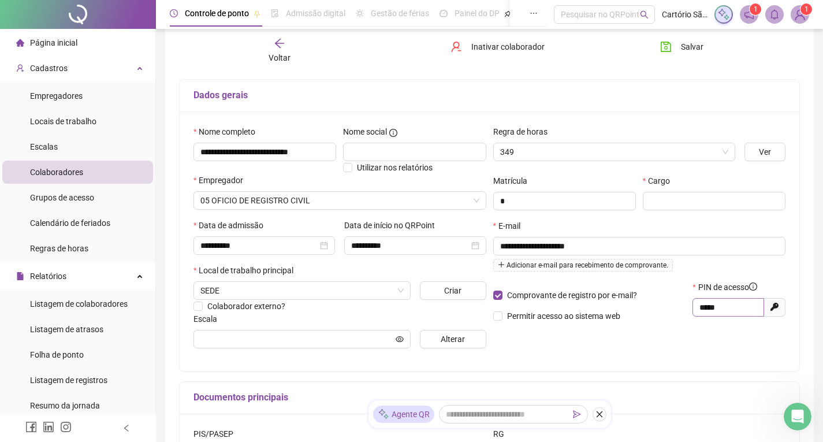
type input "****"
drag, startPoint x: 731, startPoint y: 314, endPoint x: 688, endPoint y: 307, distance: 43.4
click at [681, 306] on div "Comprovante de registro por e-mail? Permitir acesso ao sistema web PIN de acess…" at bounding box center [640, 306] width 300 height 50
click at [718, 310] on input "*****" at bounding box center [726, 307] width 55 height 13
drag, startPoint x: 734, startPoint y: 308, endPoint x: 685, endPoint y: 300, distance: 49.2
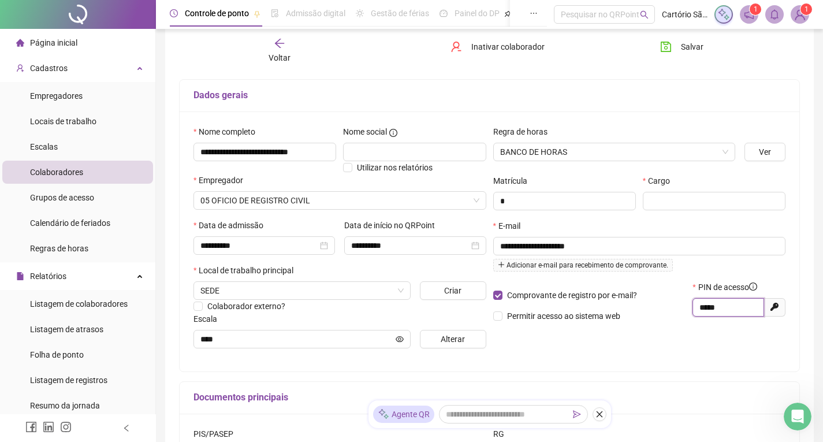
click at [685, 300] on div "Comprovante de registro por e-mail? Permitir acesso ao sistema web PIN de acess…" at bounding box center [640, 306] width 300 height 50
